Goal: Information Seeking & Learning: Learn about a topic

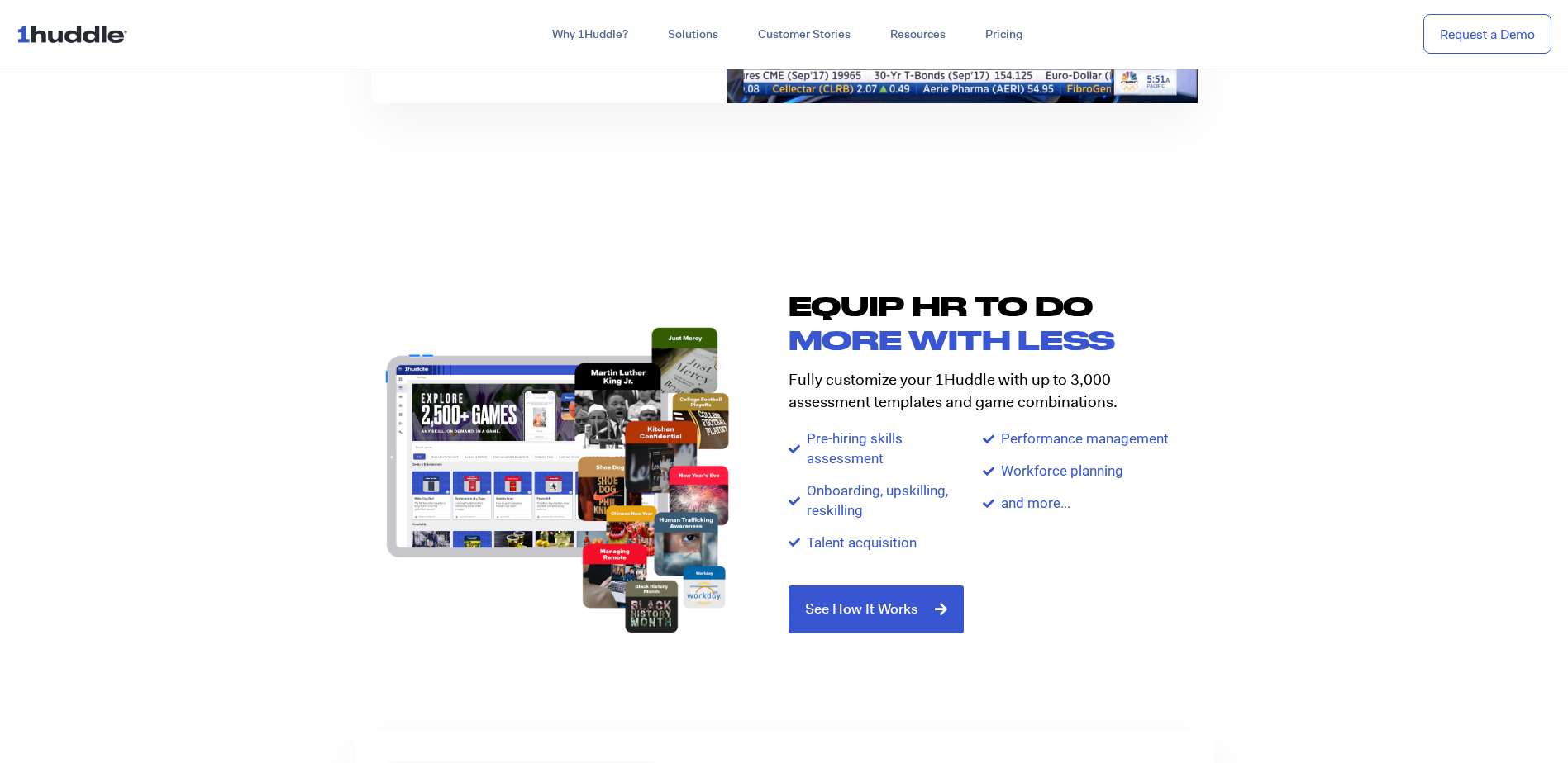
scroll to position [1708, 0]
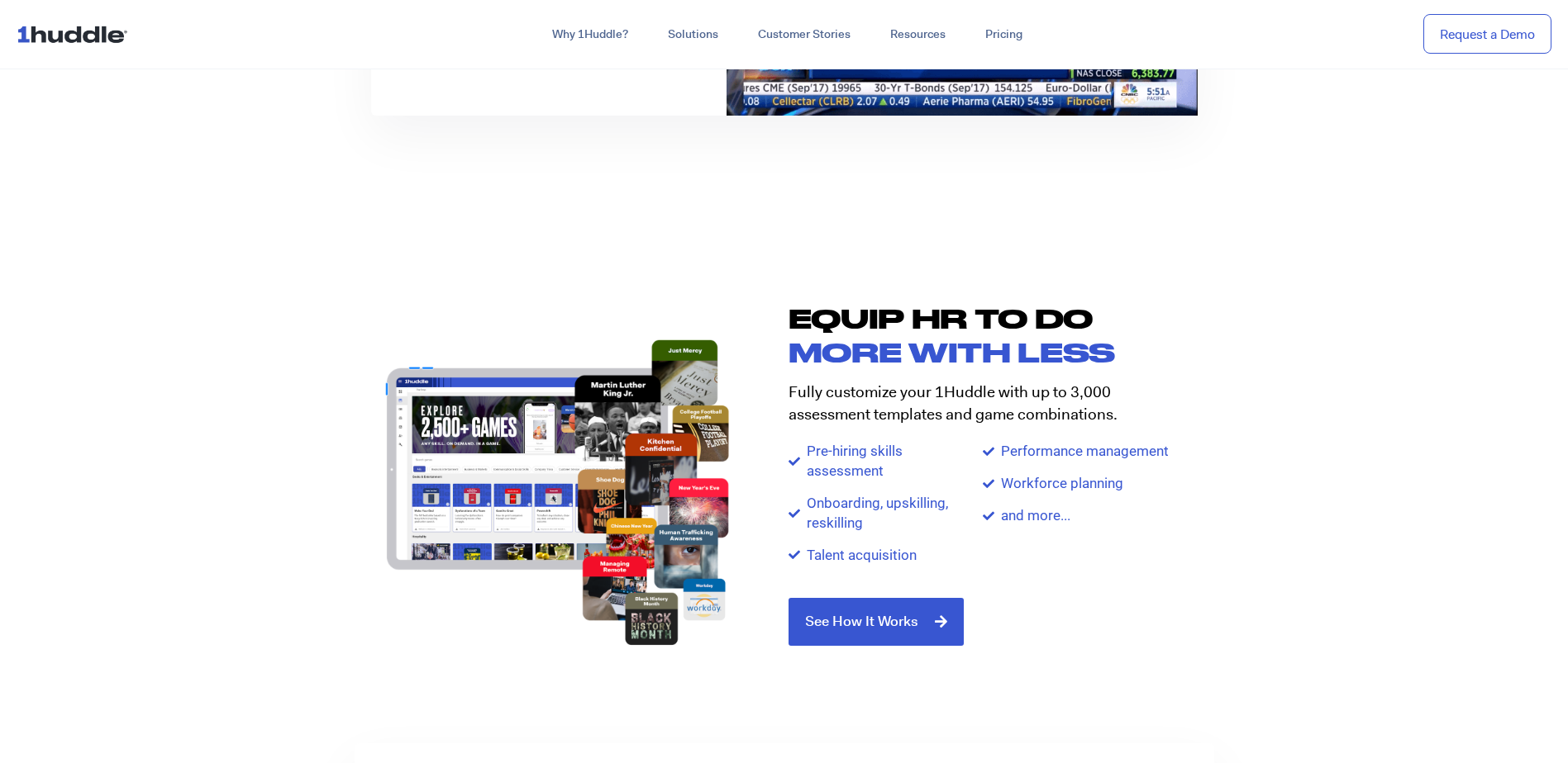
click at [447, 421] on img at bounding box center [557, 492] width 372 height 327
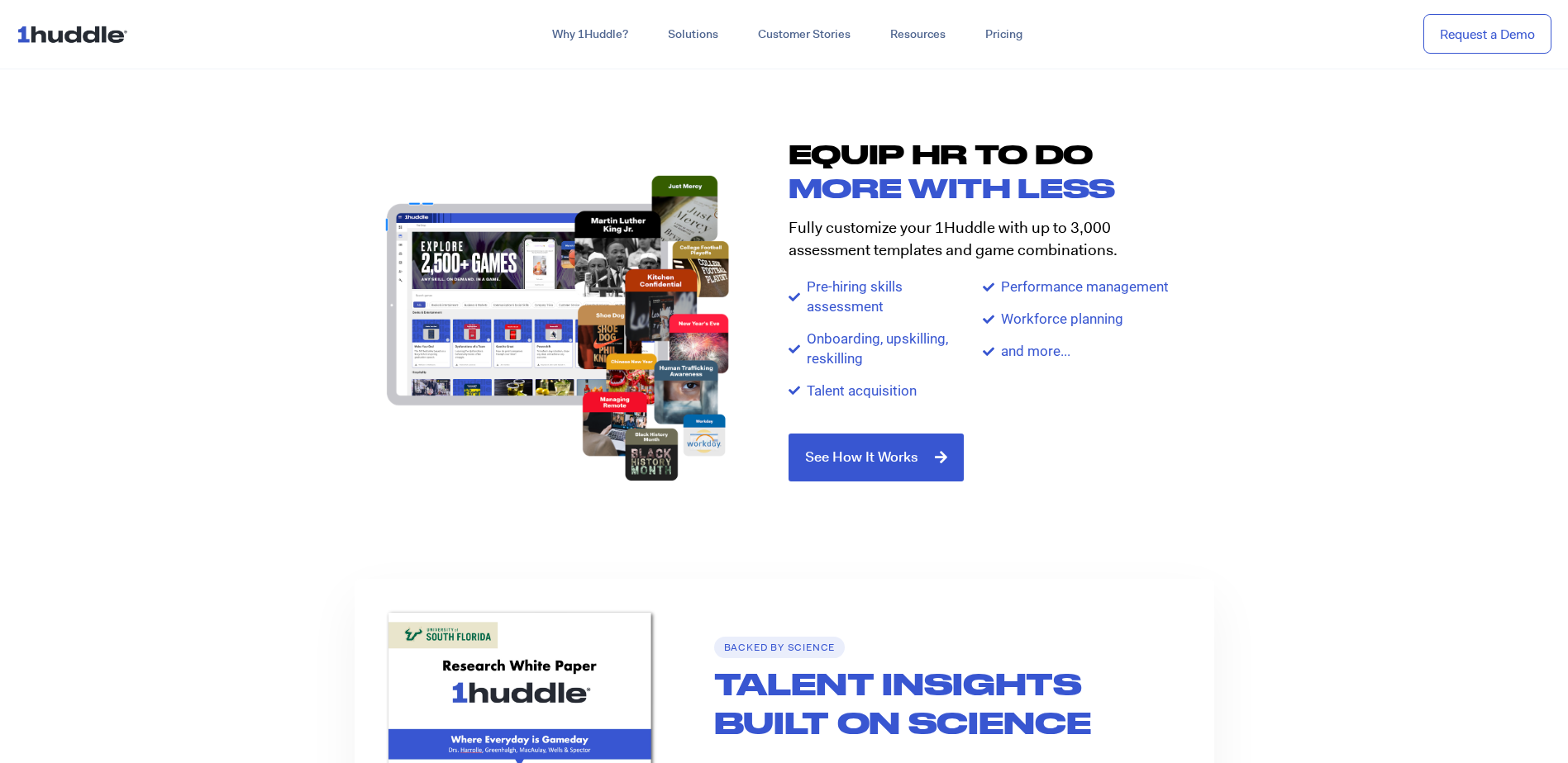
scroll to position [1873, 0]
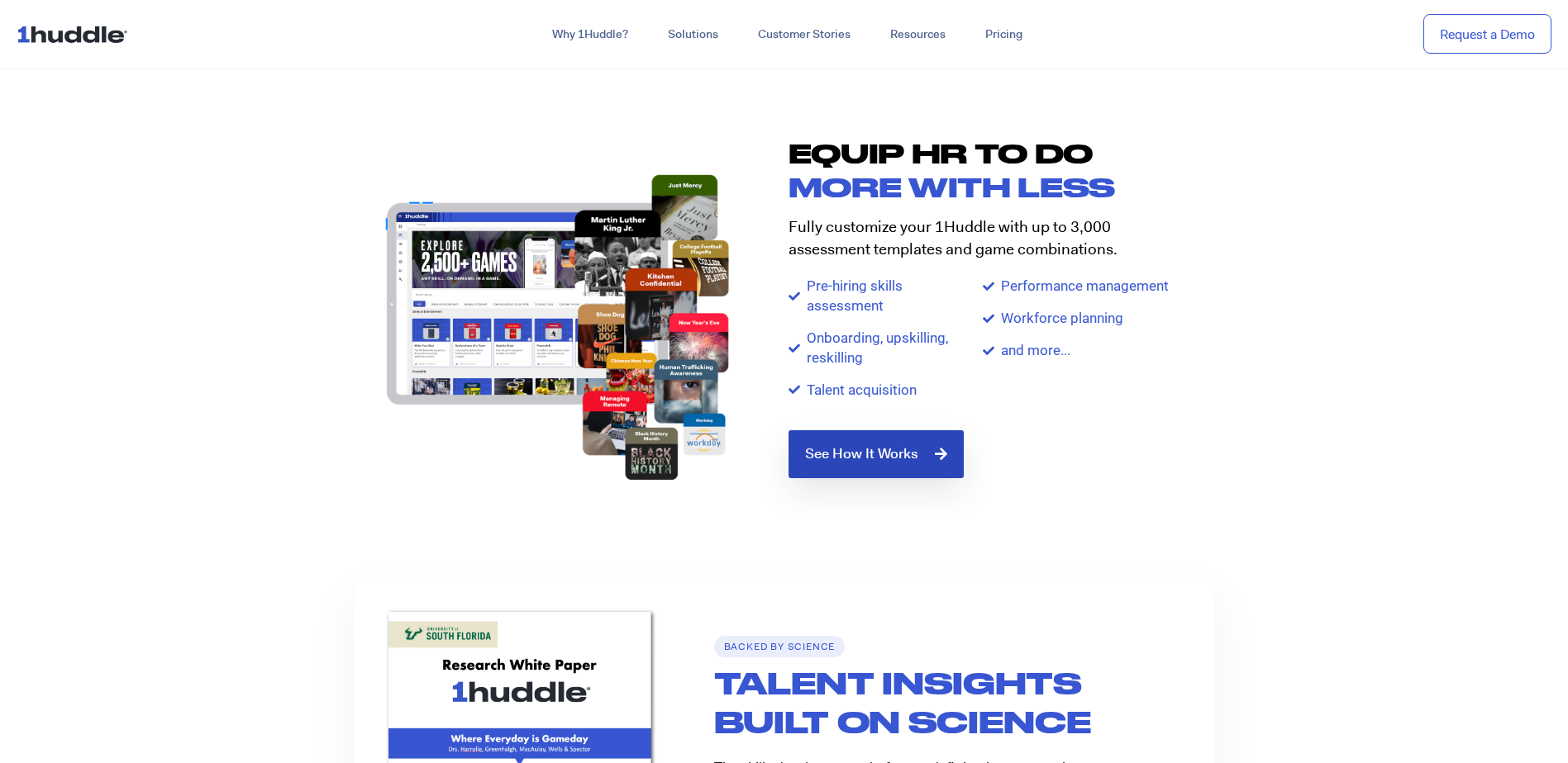
click at [822, 461] on span "See How It Works" at bounding box center [861, 454] width 113 height 15
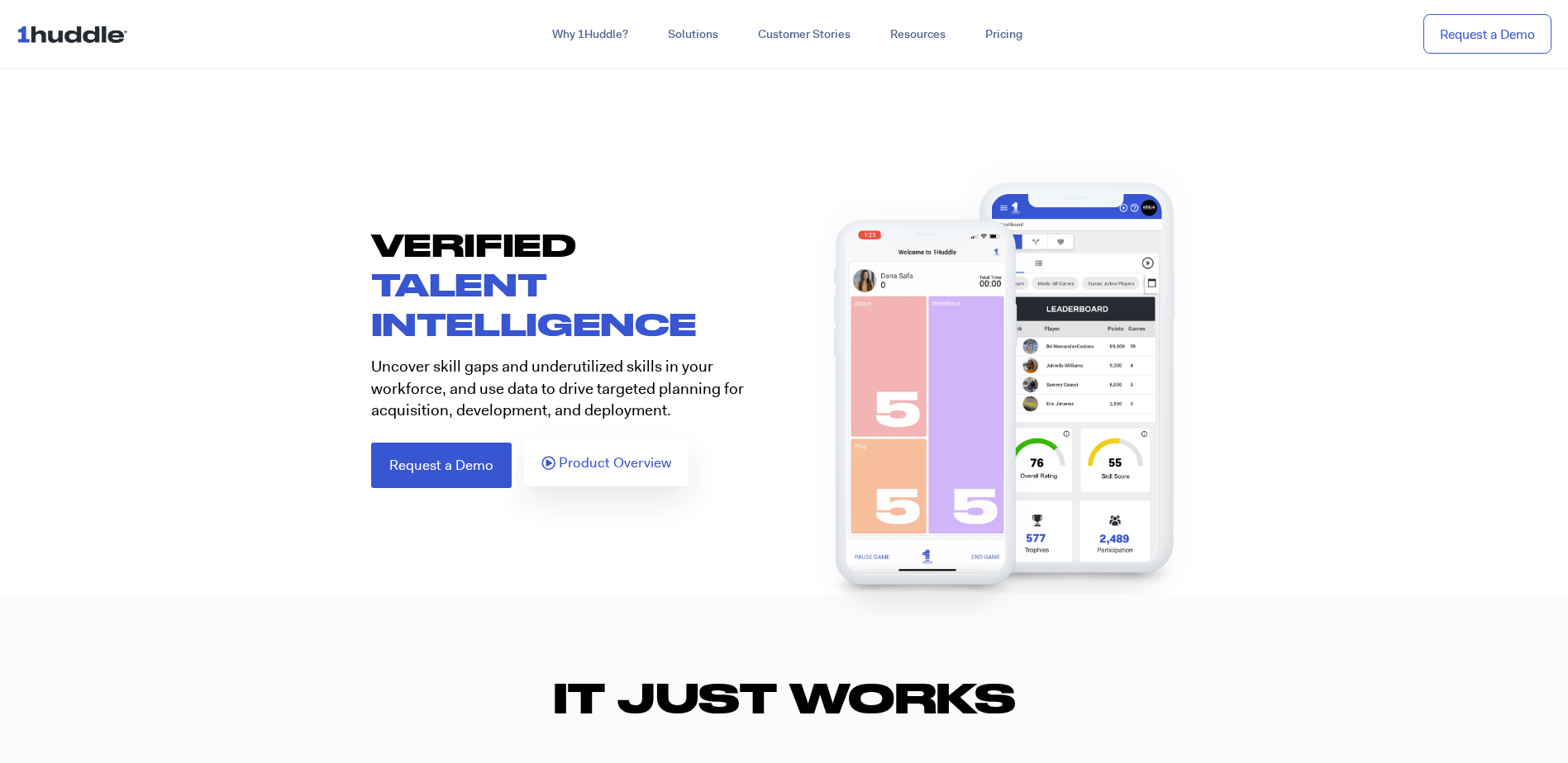
click at [604, 468] on span "Product Overview" at bounding box center [615, 463] width 112 height 15
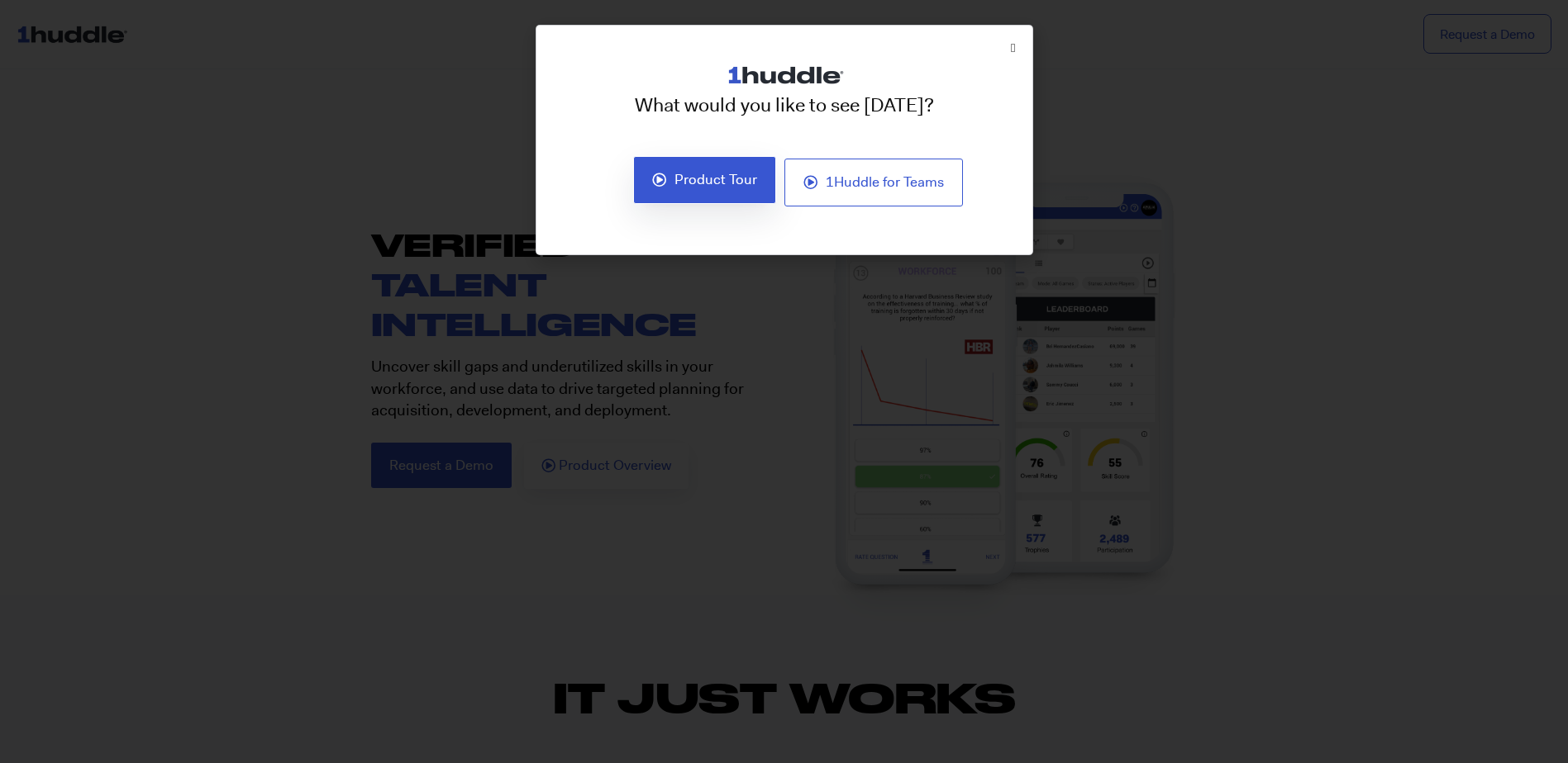
click at [693, 188] on link "Product Tour" at bounding box center [704, 180] width 143 height 48
